Goal: Task Accomplishment & Management: Manage account settings

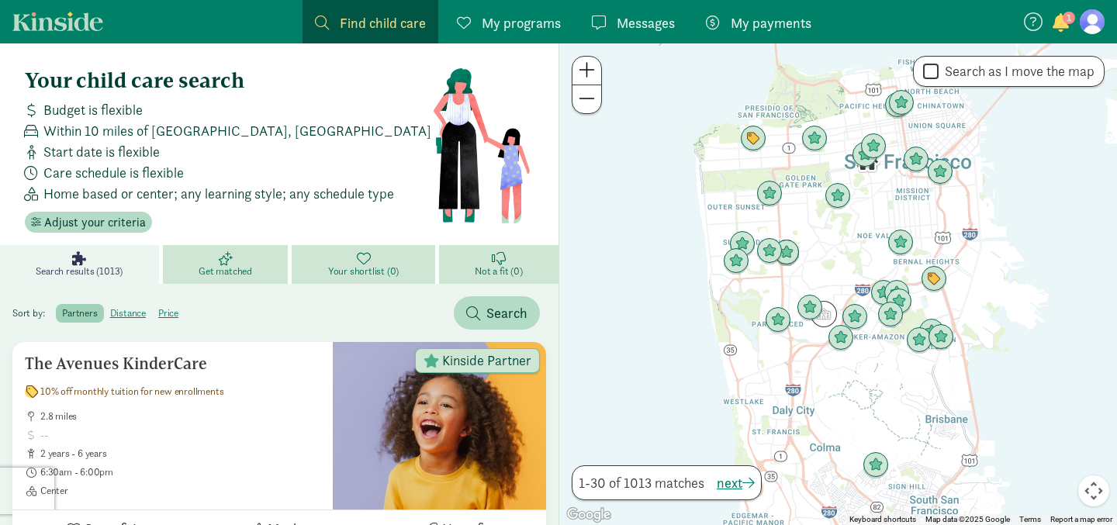
click at [756, 34] on link "My payments Pay" at bounding box center [758, 21] width 130 height 43
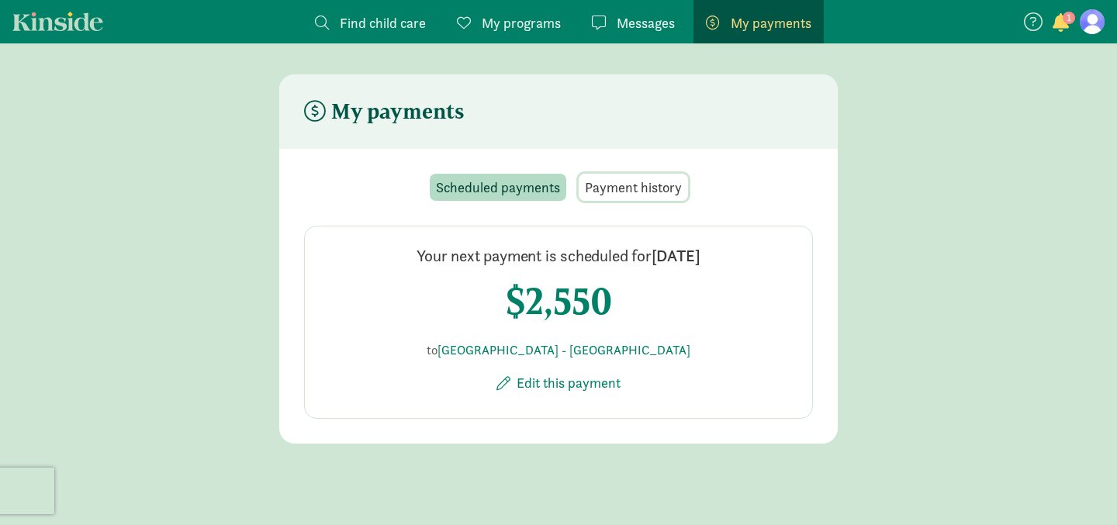
click at [614, 192] on span "Payment history" at bounding box center [633, 187] width 97 height 21
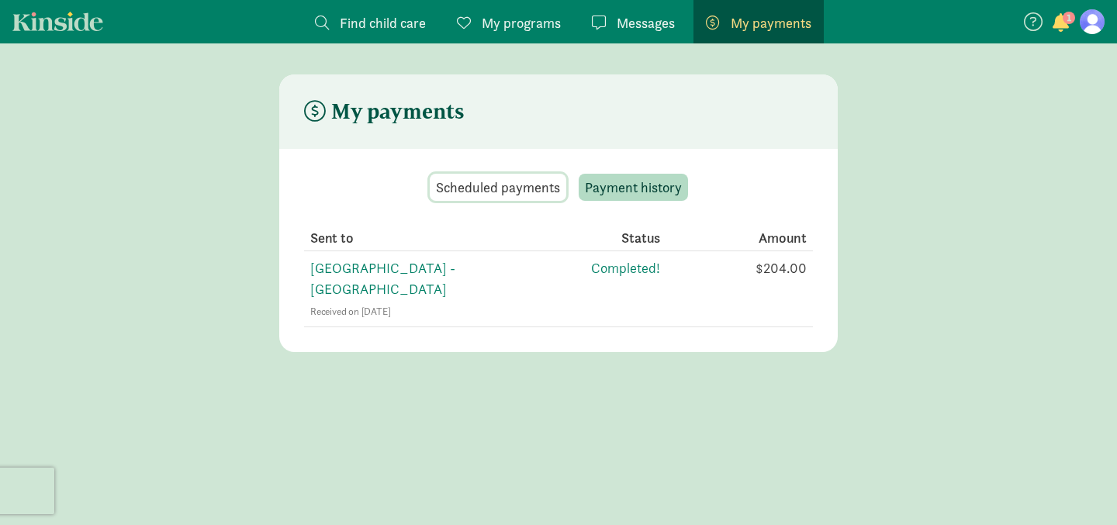
click at [539, 186] on span "Scheduled payments" at bounding box center [498, 187] width 124 height 21
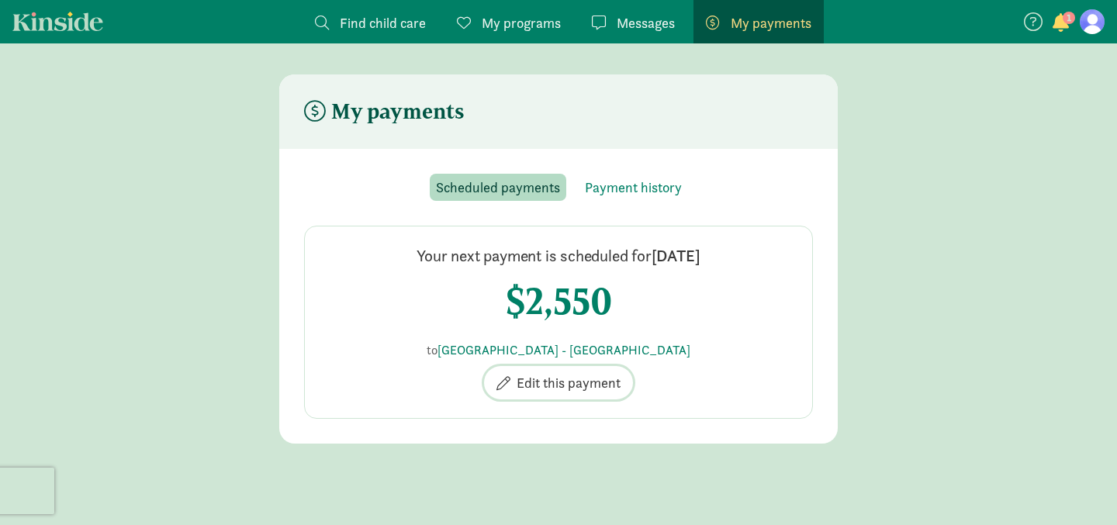
click at [582, 380] on span "Edit this payment" at bounding box center [569, 382] width 104 height 21
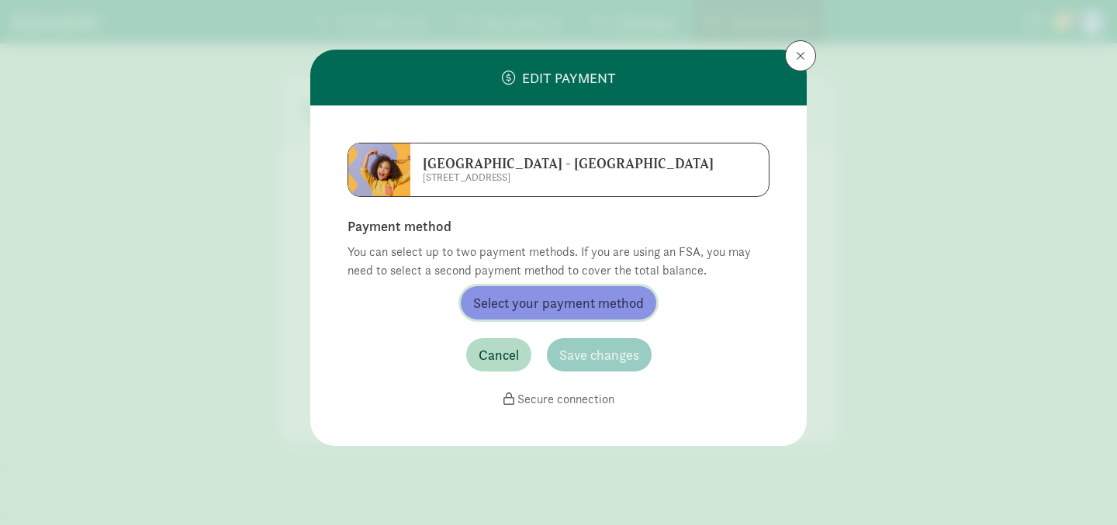
click at [602, 311] on span "Select your payment method" at bounding box center [558, 302] width 171 height 21
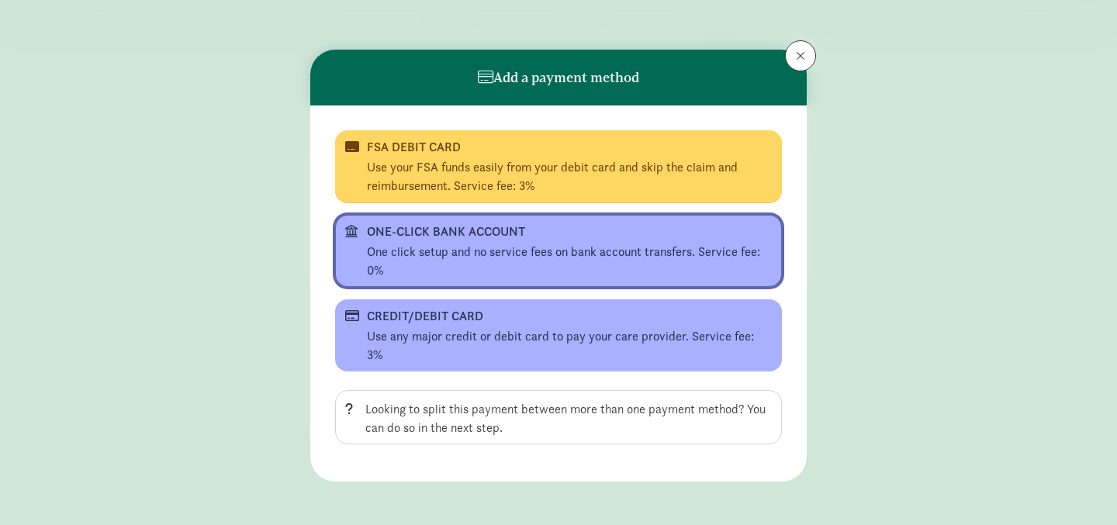
click at [566, 265] on div "One click setup and no service fees on bank account transfers. Service fee: 0%" at bounding box center [569, 261] width 405 height 37
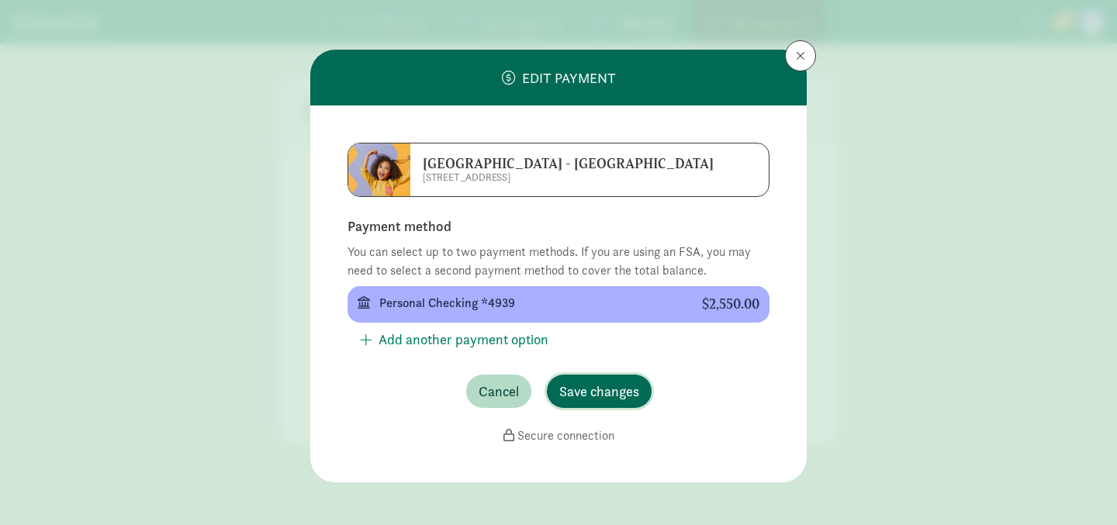
click at [590, 399] on span "Save changes" at bounding box center [599, 391] width 80 height 21
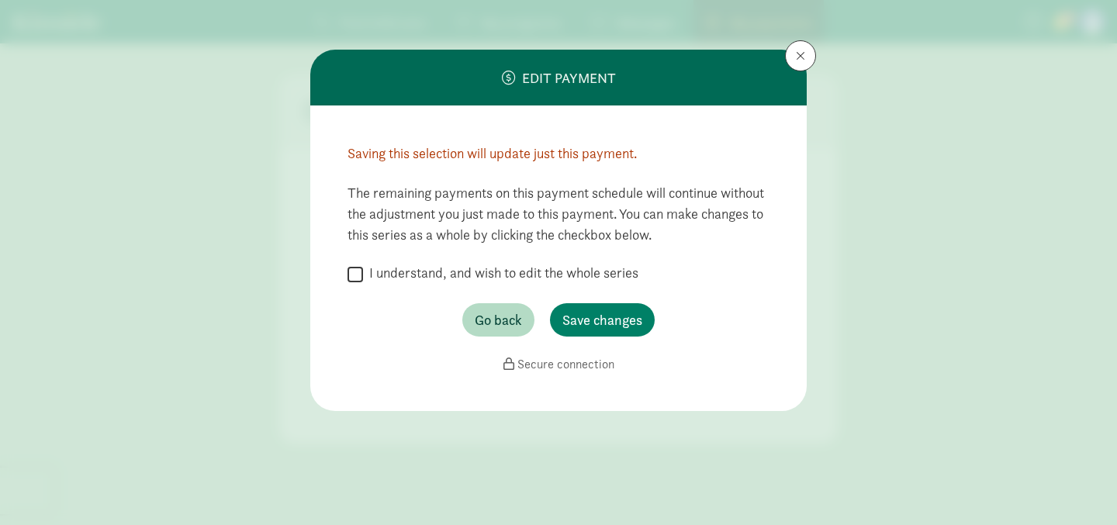
click at [397, 272] on label "I understand, and wish to edit the whole series" at bounding box center [500, 273] width 275 height 19
click at [363, 272] on input "I understand, and wish to edit the whole series" at bounding box center [356, 274] width 16 height 21
checkbox input "true"
click at [597, 323] on span "Save changes" at bounding box center [602, 320] width 80 height 21
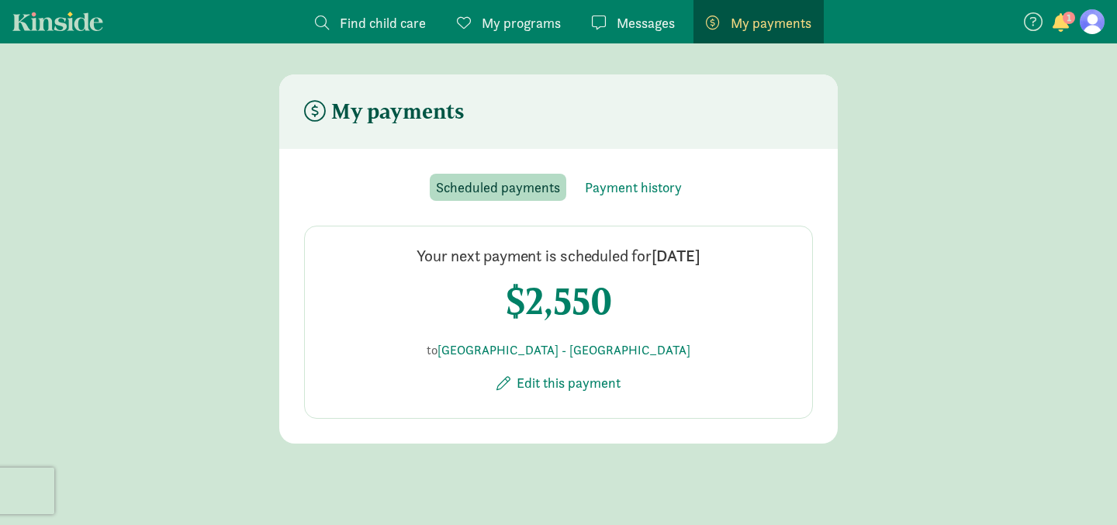
click at [631, 202] on div "Scheduled payments Payment history Your next payment is scheduled for [DATE] $2…" at bounding box center [558, 296] width 509 height 245
click at [635, 192] on span "Payment history" at bounding box center [633, 187] width 97 height 21
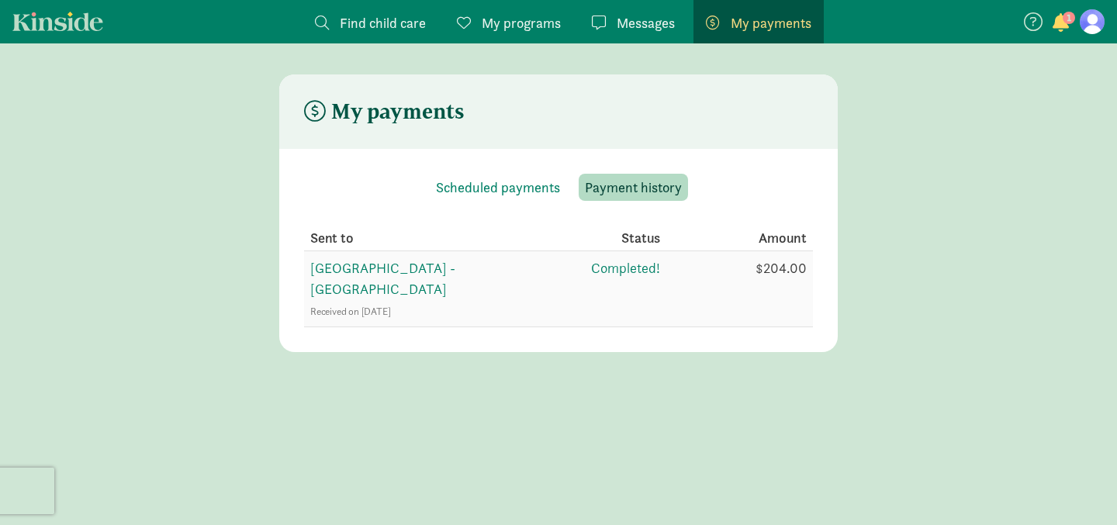
click at [752, 277] on td "$204.00" at bounding box center [736, 289] width 153 height 76
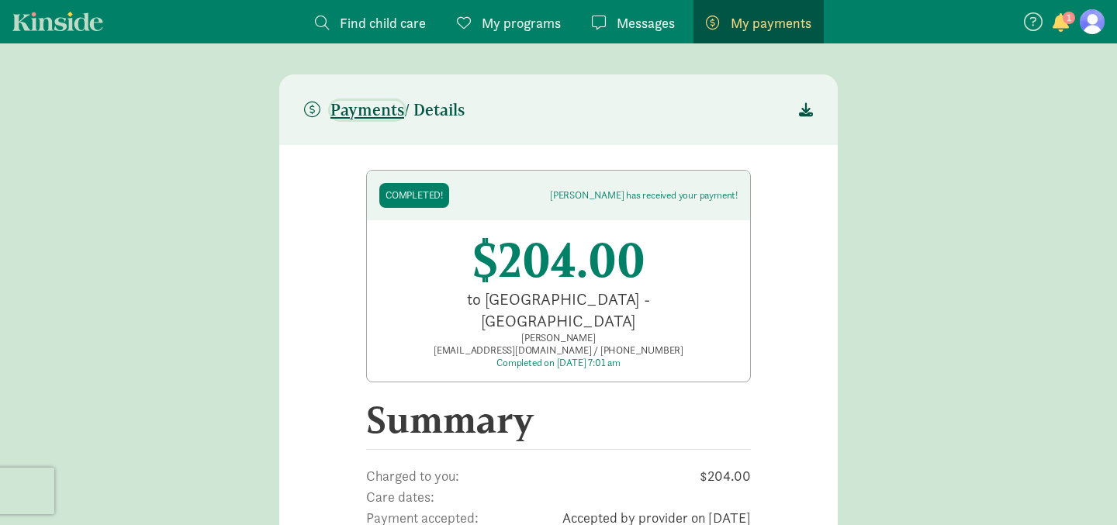
click at [387, 103] on span "Payments" at bounding box center [367, 110] width 74 height 19
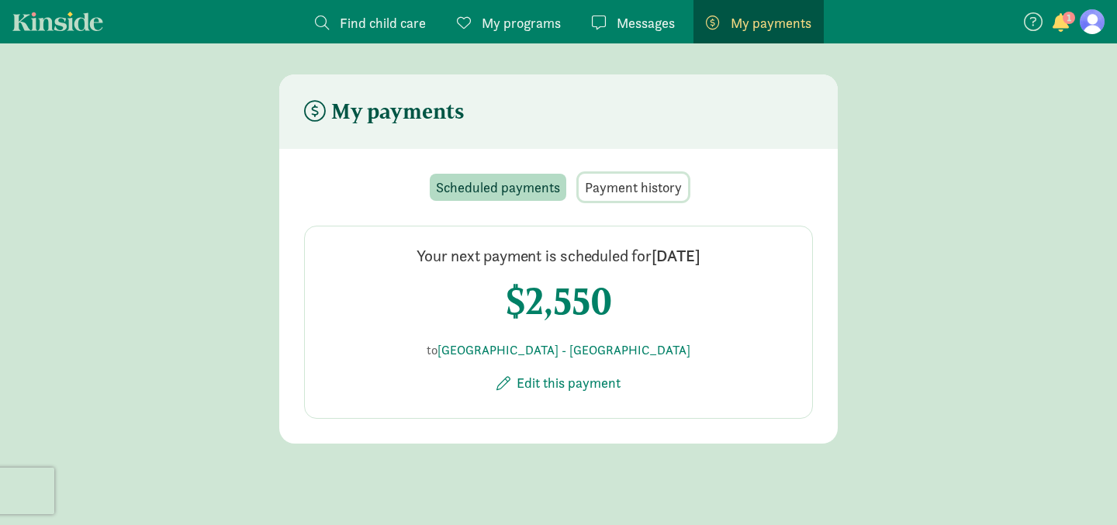
click at [652, 185] on span "Payment history" at bounding box center [633, 187] width 97 height 21
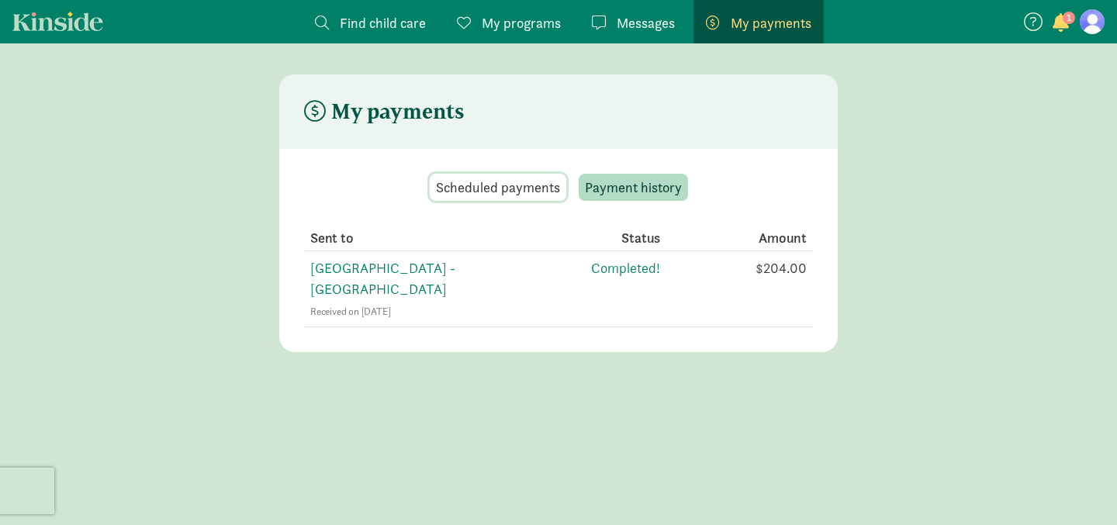
click at [519, 185] on span "Scheduled payments" at bounding box center [498, 187] width 124 height 21
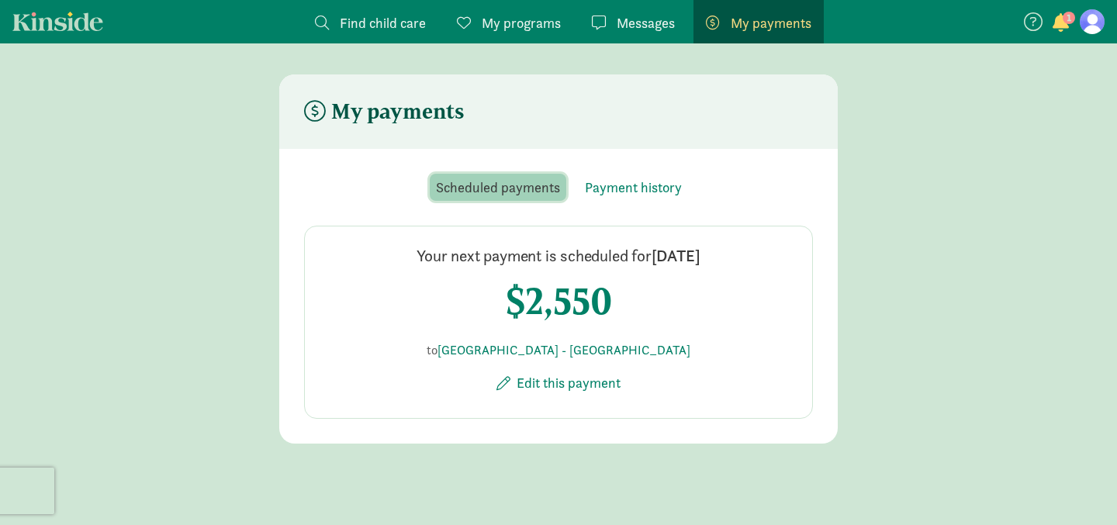
drag, startPoint x: 519, startPoint y: 185, endPoint x: 564, endPoint y: 183, distance: 45.0
click at [564, 183] on button "Scheduled payments" at bounding box center [498, 187] width 137 height 27
